Goal: Transaction & Acquisition: Register for event/course

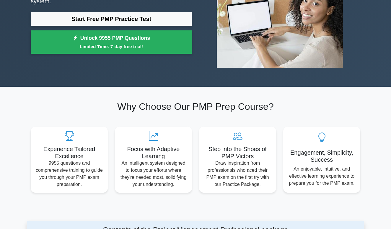
scroll to position [30, 0]
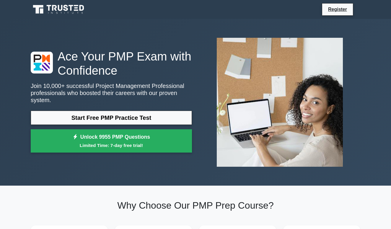
click at [177, 206] on h2 "Why Choose Our PMP Prep Course?" at bounding box center [196, 205] width 330 height 11
click at [340, 10] on link "Register" at bounding box center [338, 9] width 26 height 7
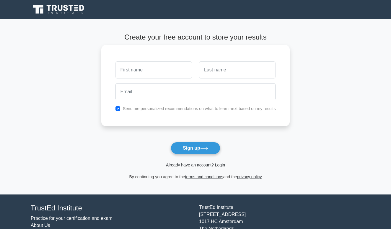
click at [133, 76] on input "text" at bounding box center [154, 69] width 77 height 17
type input "htjtyjy"
click at [250, 69] on input "text" at bounding box center [237, 69] width 77 height 17
type input "opy"
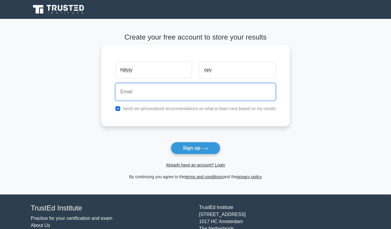
drag, startPoint x: 142, startPoint y: 94, endPoint x: 139, endPoint y: 111, distance: 17.0
click at [139, 111] on div "htjtyjy opy Send me personalized recommendations on what to learn next based on…" at bounding box center [195, 86] width 189 height 82
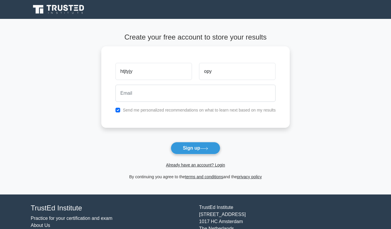
drag, startPoint x: 209, startPoint y: 210, endPoint x: 210, endPoint y: 207, distance: 3.0
click at [210, 207] on div "TrustEd Institute Kerkstraat 310 1017 HC Amsterdam The Netherlands support@trus…" at bounding box center [280, 227] width 168 height 46
drag, startPoint x: 203, startPoint y: 143, endPoint x: 185, endPoint y: 154, distance: 21.2
click at [189, 154] on button "Sign up" at bounding box center [196, 148] width 50 height 12
drag, startPoint x: 189, startPoint y: 144, endPoint x: 196, endPoint y: 144, distance: 7.1
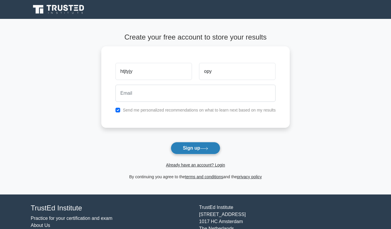
click at [196, 144] on button "Sign up" at bounding box center [196, 148] width 50 height 12
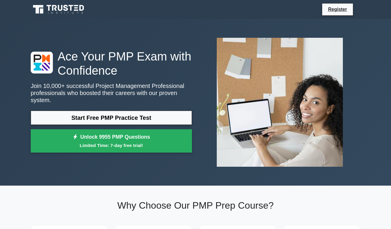
click at [188, 105] on div "Ace Your PMP Exam with Confidence Join 10,000+ successful Project Management Pr…" at bounding box center [111, 102] width 168 height 107
drag, startPoint x: 189, startPoint y: 105, endPoint x: 201, endPoint y: 70, distance: 36.5
click at [206, 70] on div at bounding box center [280, 102] width 168 height 139
